Goal: Information Seeking & Learning: Learn about a topic

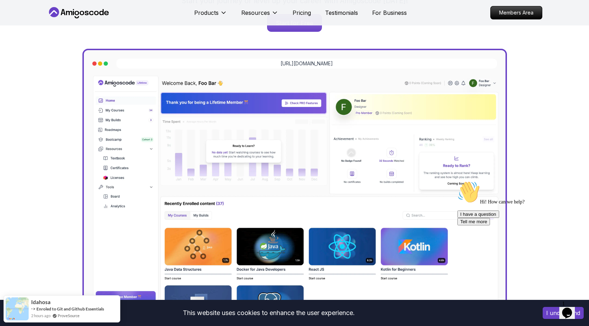
scroll to position [177, 0]
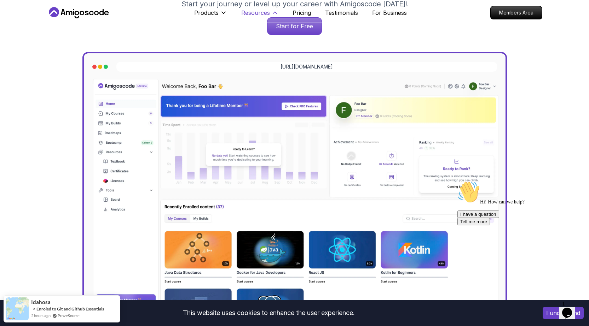
click at [267, 19] on button "Resources" at bounding box center [259, 15] width 37 height 14
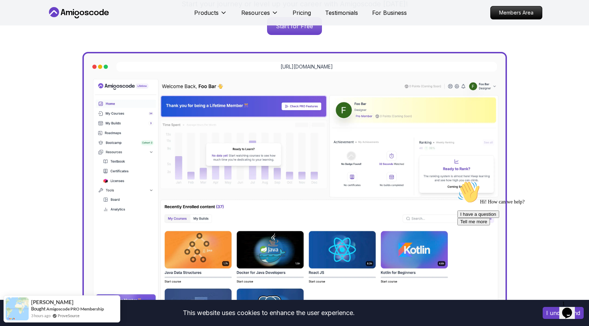
scroll to position [35, 0]
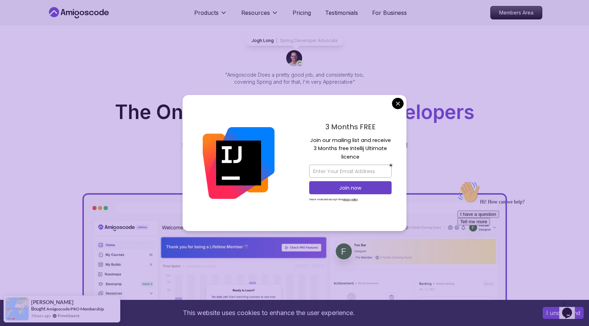
drag, startPoint x: 260, startPoint y: 109, endPoint x: 431, endPoint y: 109, distance: 171.1
click at [431, 109] on h1 "The One-Stop Platform for Developers" at bounding box center [295, 112] width 484 height 19
click at [431, 109] on span "Developers" at bounding box center [421, 111] width 106 height 23
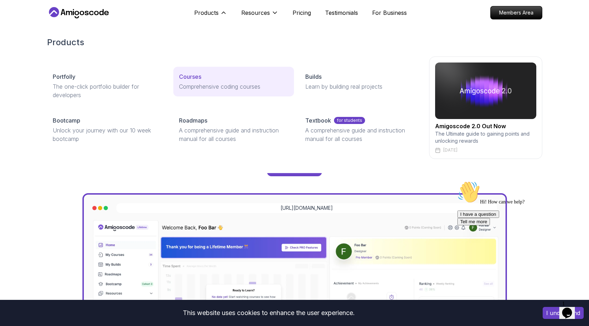
click at [224, 75] on div "Courses" at bounding box center [233, 76] width 109 height 8
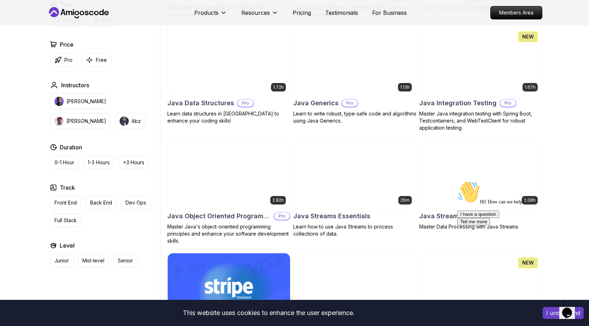
scroll to position [1025, 0]
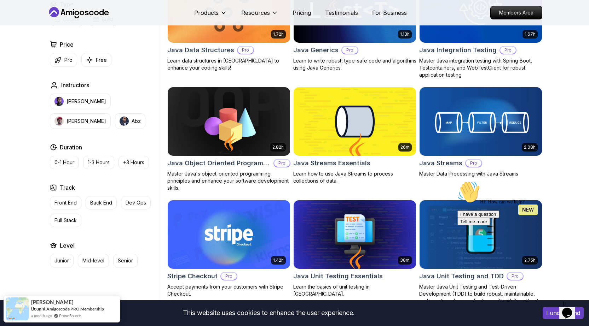
click at [350, 144] on img at bounding box center [354, 122] width 128 height 72
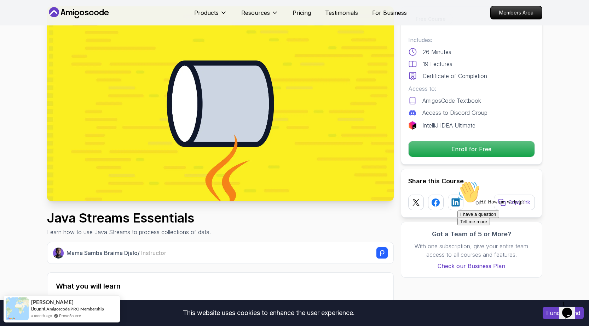
scroll to position [35, 0]
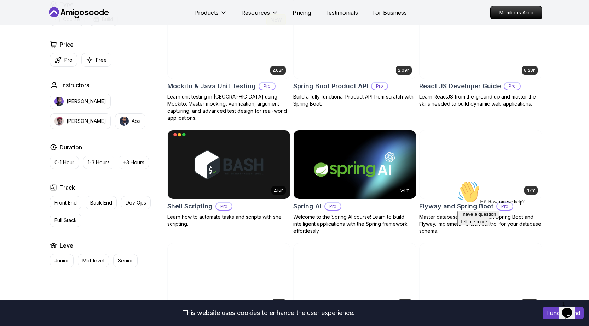
scroll to position [1554, 0]
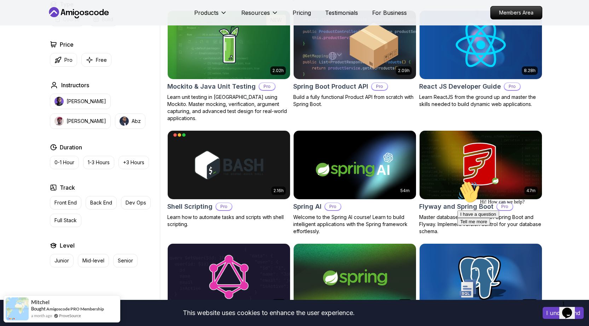
click at [62, 220] on p "Full Stack" at bounding box center [65, 220] width 22 height 7
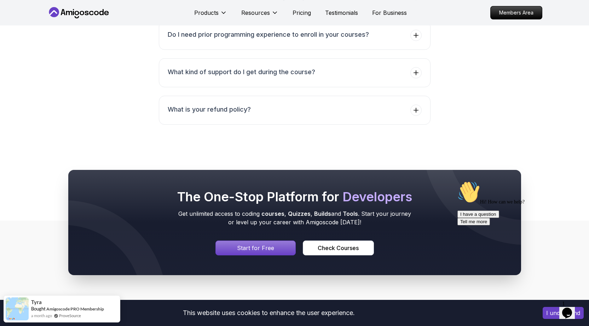
scroll to position [1485, 0]
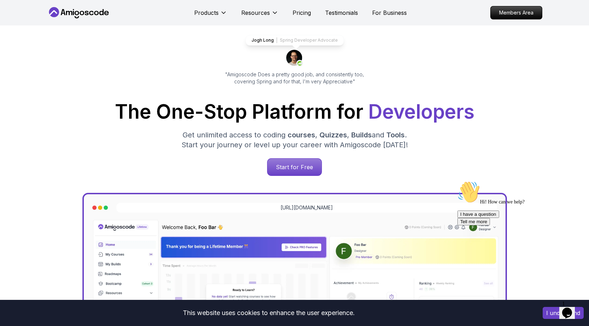
scroll to position [35, 0]
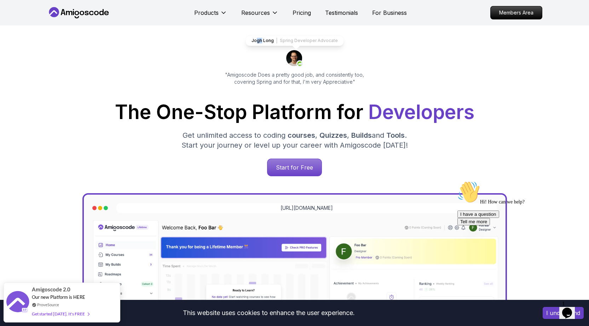
drag, startPoint x: 258, startPoint y: 41, endPoint x: 265, endPoint y: 40, distance: 6.7
click at [263, 41] on p "Jogh Long" at bounding box center [262, 41] width 22 height 6
drag, startPoint x: 285, startPoint y: 40, endPoint x: 298, endPoint y: 40, distance: 13.1
click at [298, 40] on div "Jogh Long Spring Developer Advocate" at bounding box center [294, 40] width 98 height 11
drag, startPoint x: 326, startPoint y: 42, endPoint x: 338, endPoint y: 43, distance: 12.4
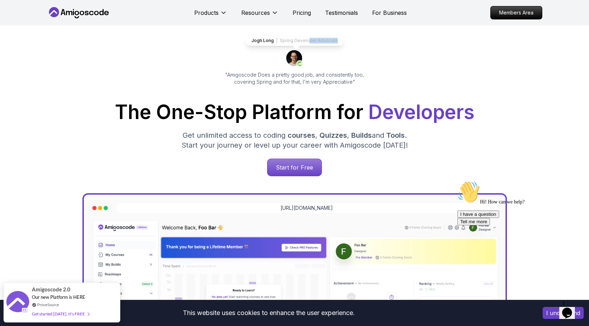
click at [338, 43] on div "Jogh Long Spring Developer Advocate" at bounding box center [294, 40] width 98 height 11
drag, startPoint x: 247, startPoint y: 75, endPoint x: 271, endPoint y: 76, distance: 24.8
click at [271, 76] on p ""Amigoscode Does a pretty good job, and consistently too, covering Spring and f…" at bounding box center [294, 78] width 158 height 14
drag, startPoint x: 300, startPoint y: 76, endPoint x: 321, endPoint y: 76, distance: 20.5
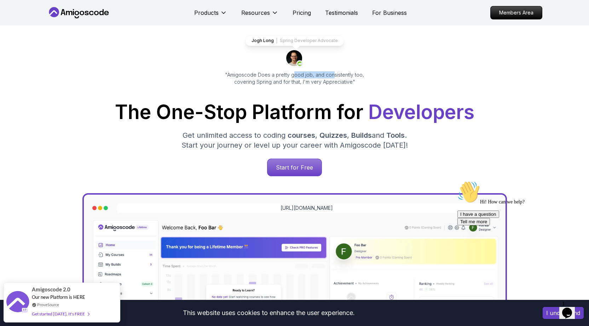
click at [321, 76] on p ""Amigoscode Does a pretty good job, and consistently too, covering Spring and f…" at bounding box center [294, 78] width 158 height 14
drag, startPoint x: 358, startPoint y: 75, endPoint x: 367, endPoint y: 74, distance: 8.8
click at [362, 74] on p ""Amigoscode Does a pretty good job, and consistently too, covering Spring and f…" at bounding box center [294, 78] width 158 height 14
drag, startPoint x: 250, startPoint y: 82, endPoint x: 268, endPoint y: 82, distance: 17.3
click at [268, 82] on p ""Amigoscode Does a pretty good job, and consistently too, covering Spring and f…" at bounding box center [294, 78] width 158 height 14
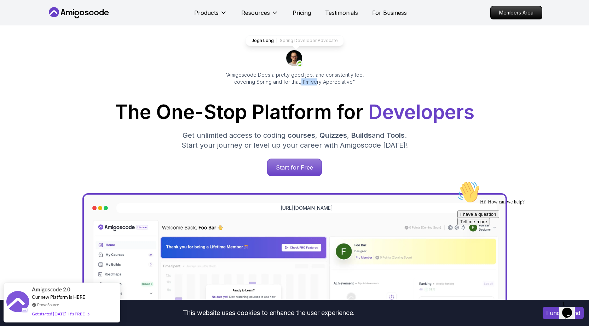
click at [312, 82] on p ""Amigoscode Does a pretty good job, and consistently too, covering Spring and f…" at bounding box center [294, 78] width 158 height 14
drag, startPoint x: 334, startPoint y: 82, endPoint x: 351, endPoint y: 82, distance: 16.6
click at [351, 82] on p ""Amigoscode Does a pretty good job, and consistently too, covering Spring and f…" at bounding box center [294, 78] width 158 height 14
click at [396, 80] on div "Jogh Long Spring Developer Advocate "Amigoscode Does a pretty good job, and con…" at bounding box center [294, 253] width 495 height 527
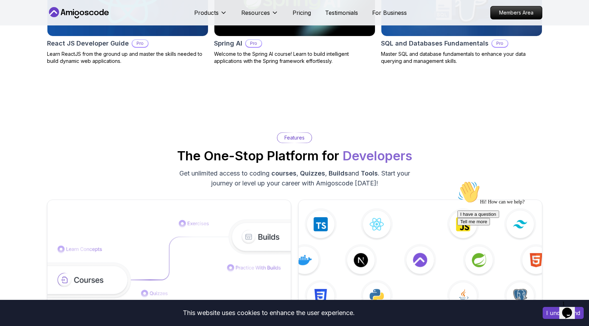
scroll to position [1166, 0]
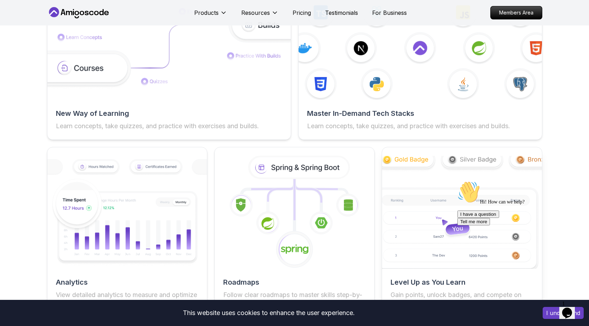
click at [451, 191] on img at bounding box center [461, 212] width 175 height 124
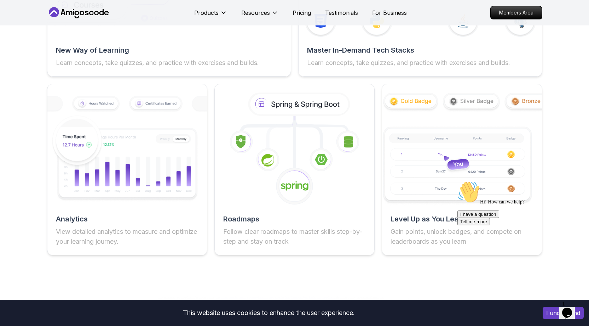
scroll to position [1237, 0]
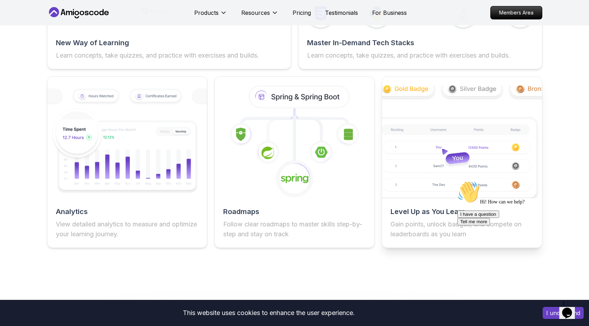
click at [446, 170] on img at bounding box center [461, 142] width 175 height 124
click at [413, 228] on p "Gain points, unlock badges, and compete on leaderboards as you learn" at bounding box center [461, 230] width 142 height 20
click at [429, 218] on div "Level Up as You Learn Gain points, unlock badges, and compete on leaderboards a…" at bounding box center [461, 223] width 159 height 33
click at [424, 178] on img at bounding box center [461, 142] width 175 height 124
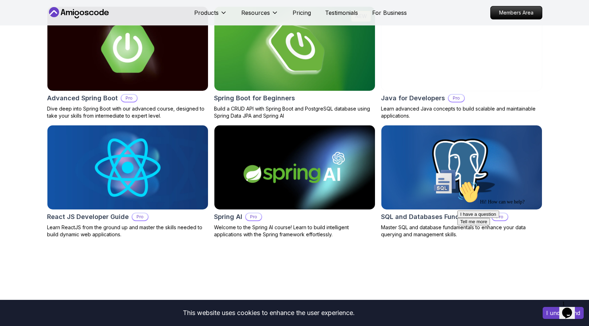
scroll to position [707, 0]
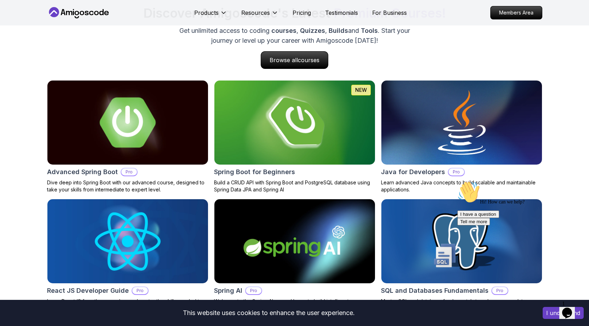
click at [98, 156] on img at bounding box center [127, 122] width 169 height 88
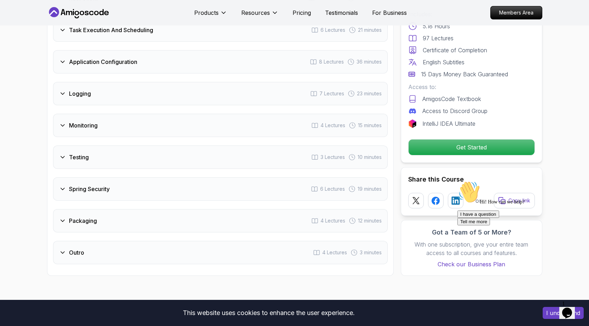
scroll to position [1202, 0]
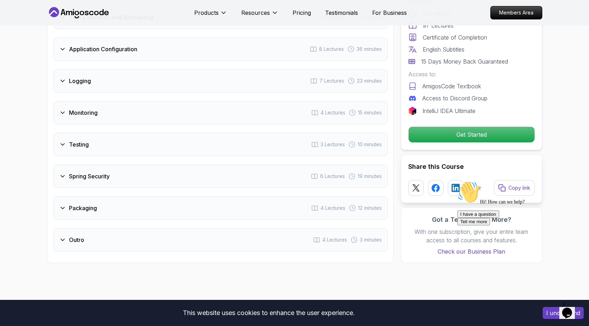
click at [55, 197] on div "Packaging 4 Lectures 12 minutes" at bounding box center [220, 208] width 334 height 23
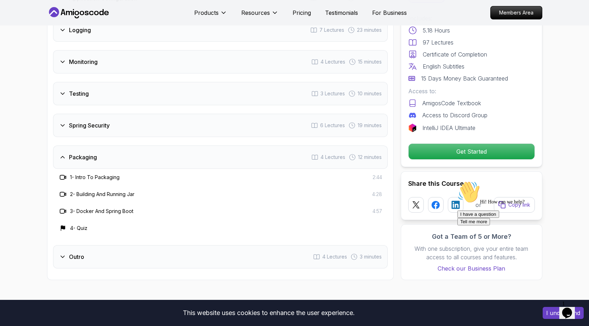
scroll to position [1151, 0]
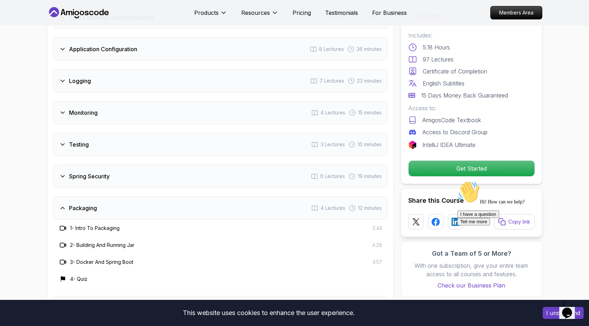
click at [58, 197] on div "Packaging 4 Lectures 12 minutes" at bounding box center [220, 208] width 334 height 23
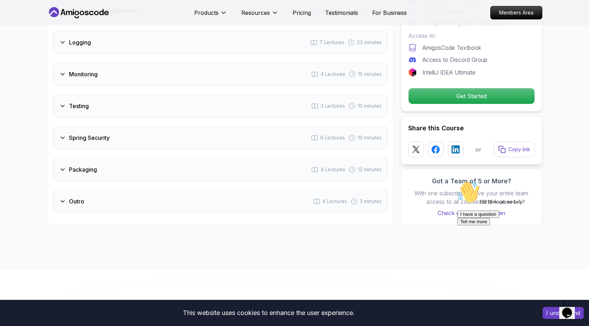
scroll to position [1222, 0]
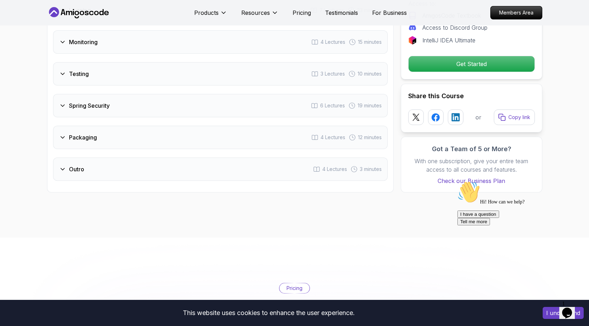
click at [60, 158] on div "Outro 4 Lectures 3 minutes" at bounding box center [220, 169] width 334 height 23
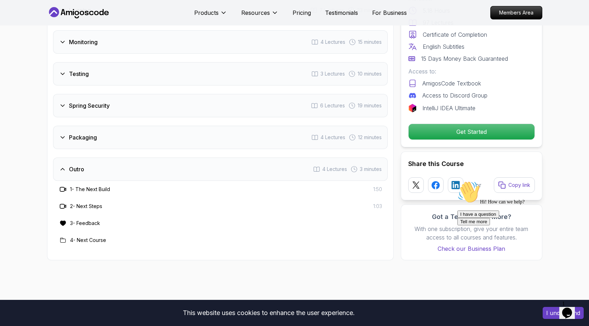
click at [60, 158] on div "Outro 4 Lectures 3 minutes" at bounding box center [220, 169] width 334 height 23
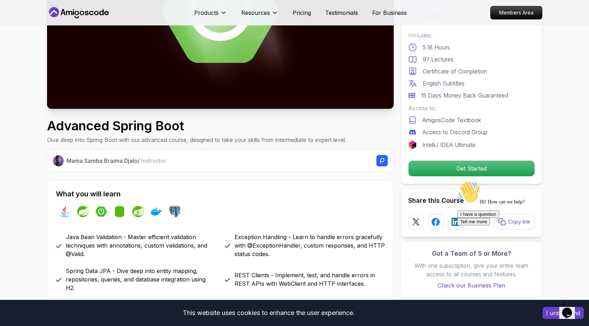
scroll to position [126, 0]
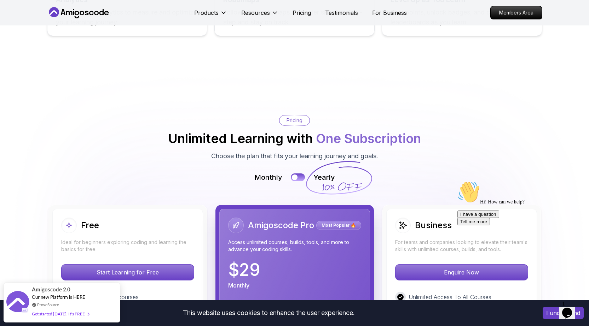
scroll to position [1555, 0]
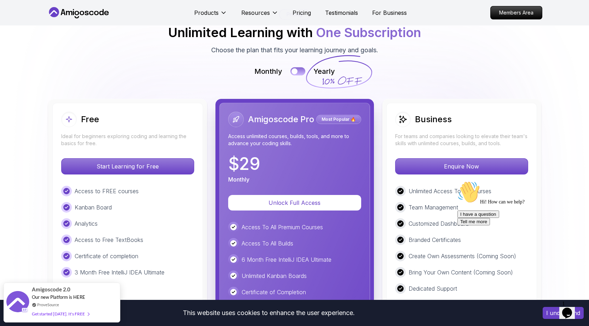
click at [297, 71] on button at bounding box center [297, 71] width 15 height 8
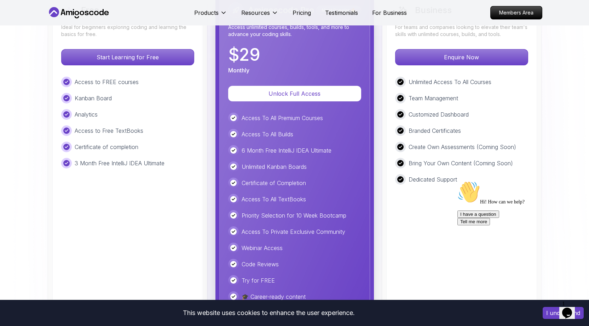
scroll to position [1661, 0]
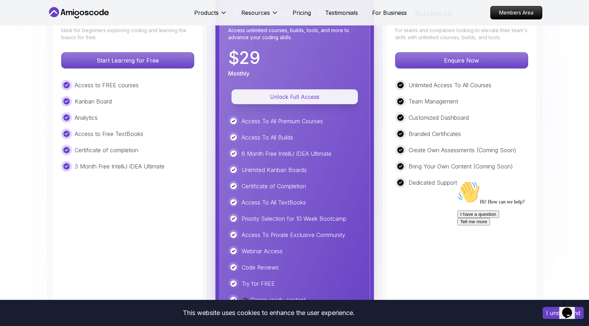
click at [333, 96] on p "Unlock Full Access" at bounding box center [294, 97] width 110 height 8
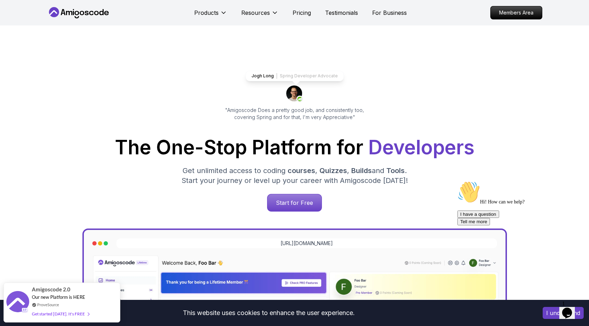
scroll to position [1661, 0]
